Goal: Contribute content

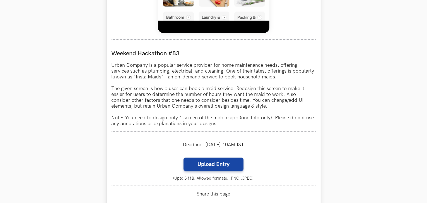
scroll to position [490, 0]
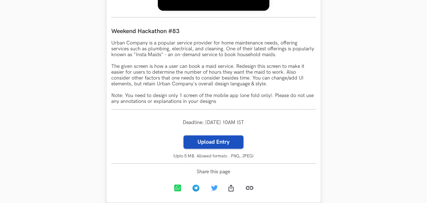
click at [226, 147] on label "Upload Entry" at bounding box center [213, 142] width 60 height 13
click at [183, 136] on input "Upload Entry" at bounding box center [183, 135] width 0 height 0
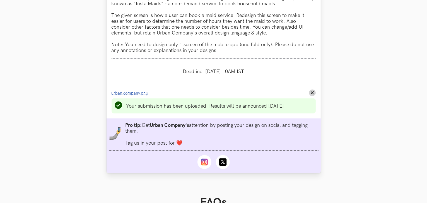
scroll to position [542, 0]
click at [132, 95] on span "urban company.png" at bounding box center [129, 93] width 37 height 5
click at [135, 95] on span "urban company.png" at bounding box center [129, 93] width 37 height 5
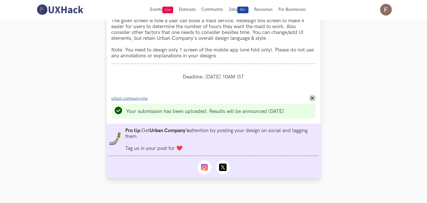
scroll to position [536, 0]
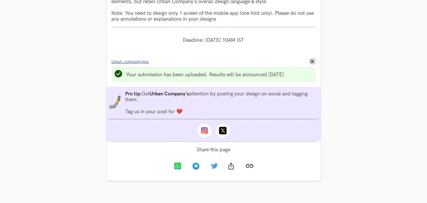
scroll to position [586, 0]
